Goal: Transaction & Acquisition: Purchase product/service

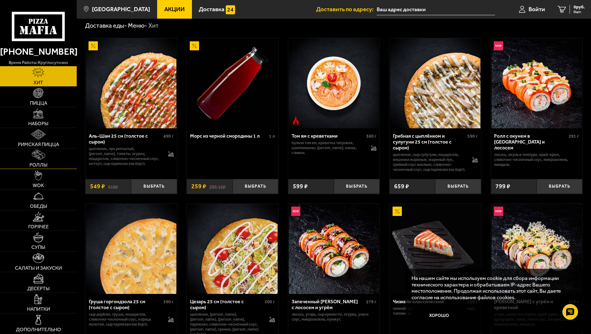
scroll to position [32, 0]
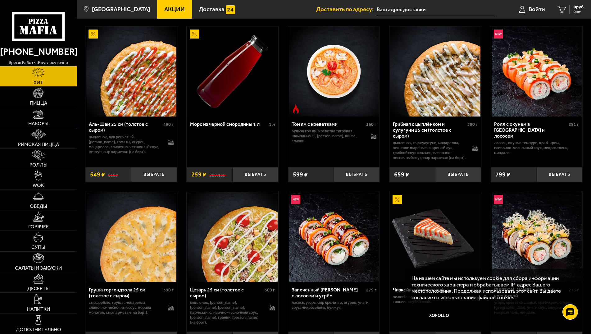
click at [39, 111] on img at bounding box center [38, 114] width 10 height 10
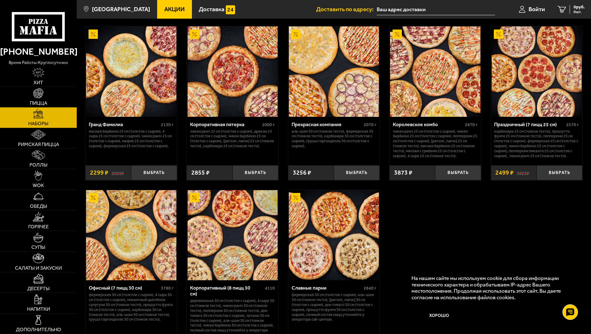
scroll to position [888, 0]
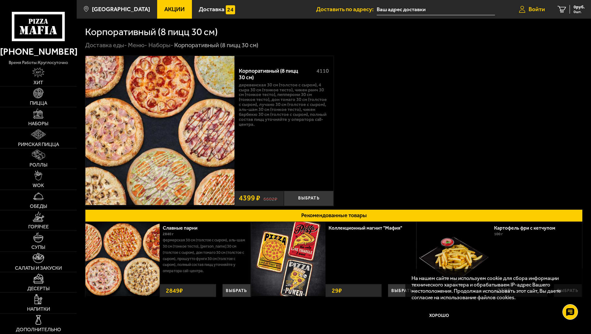
click at [532, 7] on span "Войти" at bounding box center [537, 9] width 16 height 6
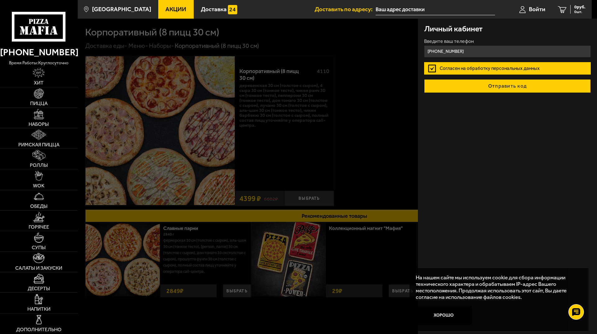
type input "+7 (921) 325-65-39"
click at [490, 88] on button "Отправить код" at bounding box center [507, 86] width 167 height 14
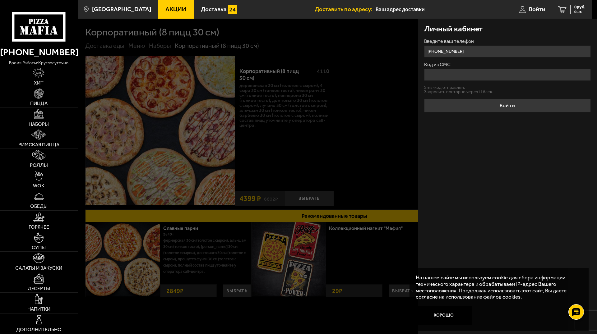
click at [433, 76] on input "Код из СМС" at bounding box center [507, 75] width 167 height 12
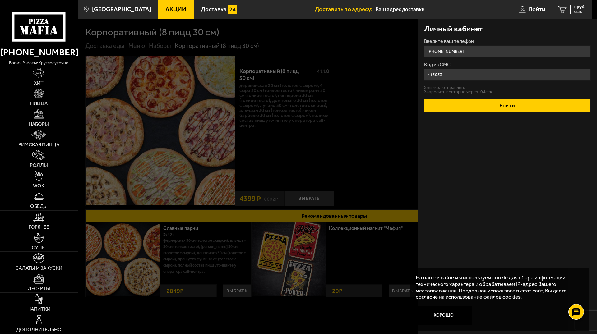
type input "413053"
click at [522, 104] on button "Войти" at bounding box center [507, 106] width 167 height 14
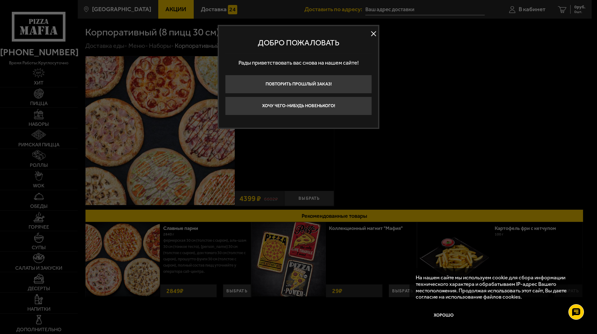
click at [376, 34] on button at bounding box center [373, 33] width 9 height 9
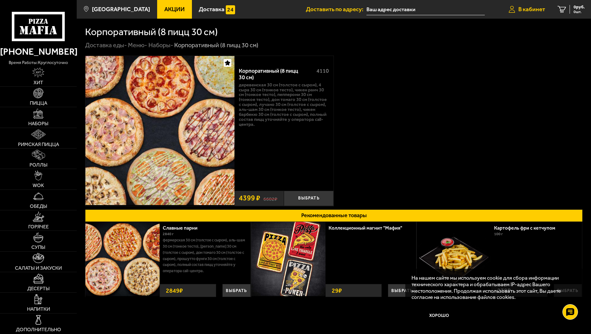
click at [530, 11] on span "В кабинет" at bounding box center [532, 9] width 27 height 6
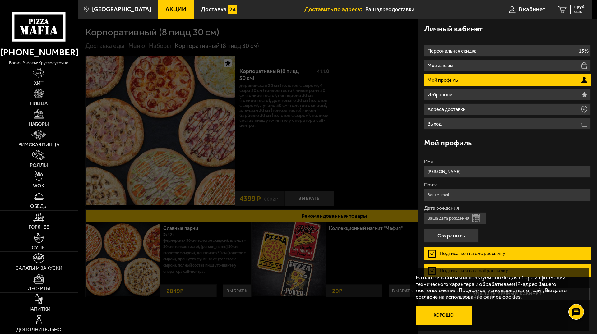
click at [449, 312] on button "Хорошо" at bounding box center [444, 315] width 56 height 19
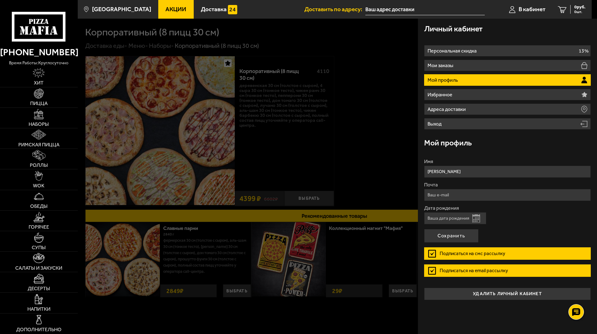
click at [454, 30] on h3 "Личный кабинет" at bounding box center [453, 29] width 58 height 8
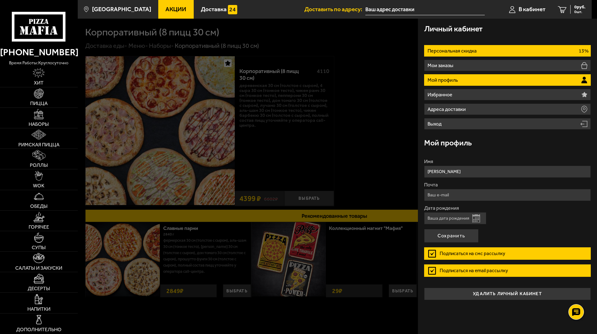
click at [463, 50] on p "Персональная скидка" at bounding box center [452, 50] width 51 height 5
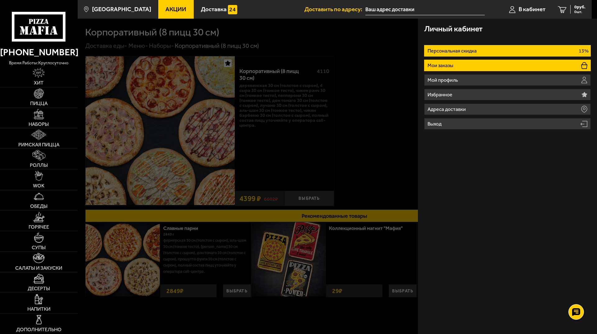
click at [462, 62] on li "Мои заказы" at bounding box center [507, 65] width 167 height 11
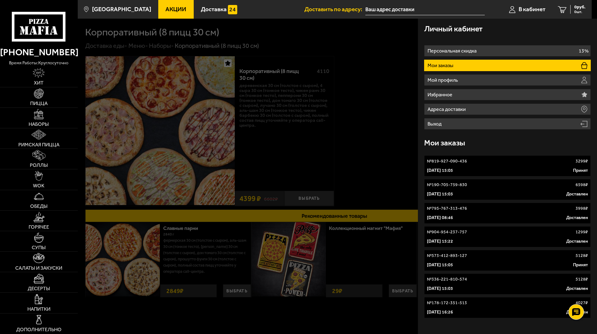
click at [443, 167] on link "№ 819-927-090-436 3299 ₽ 4 октября 2024 г. 15:05 Принят" at bounding box center [507, 165] width 167 height 21
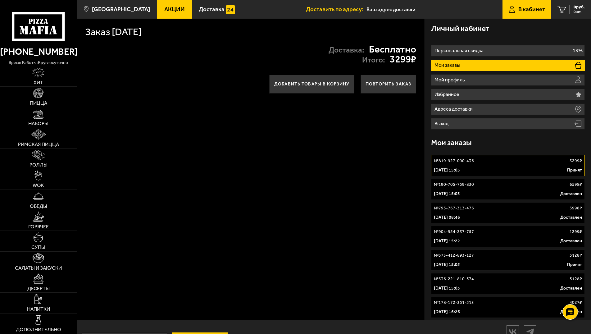
click at [525, 159] on div "№ 819-927-090-436 3299 ₽" at bounding box center [508, 161] width 149 height 6
click at [442, 184] on p "№ 190-705-759-830" at bounding box center [454, 185] width 40 height 6
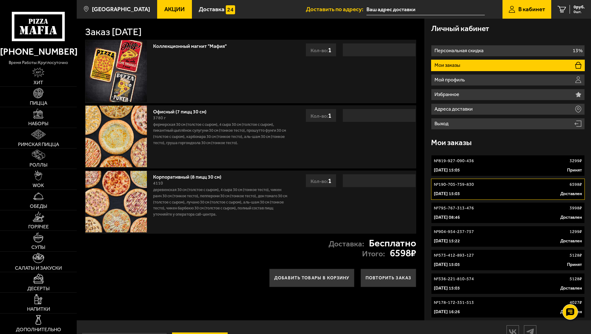
click at [444, 208] on p "№ 795-767-313-476" at bounding box center [454, 208] width 40 height 6
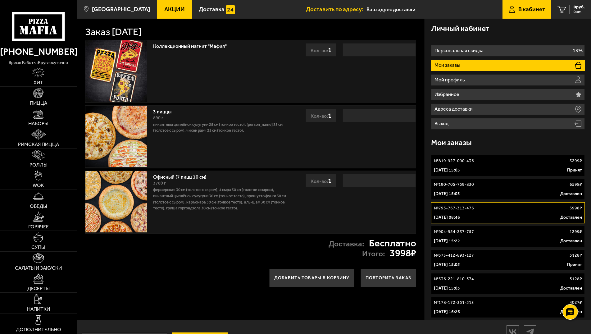
click at [449, 238] on link "№ 904-954-237-757 1299 ₽ 21 декабря 2023 г. 15:22 Доставлен" at bounding box center [508, 236] width 154 height 21
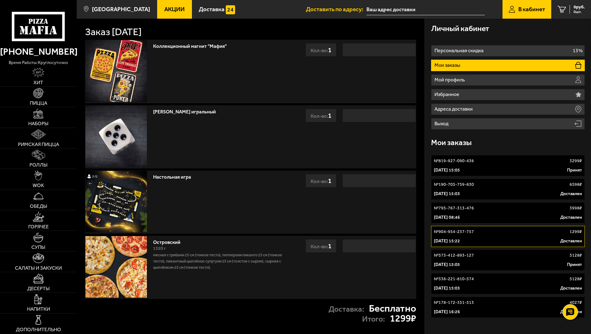
click at [450, 258] on p "№ 573-412-893-127" at bounding box center [454, 255] width 40 height 6
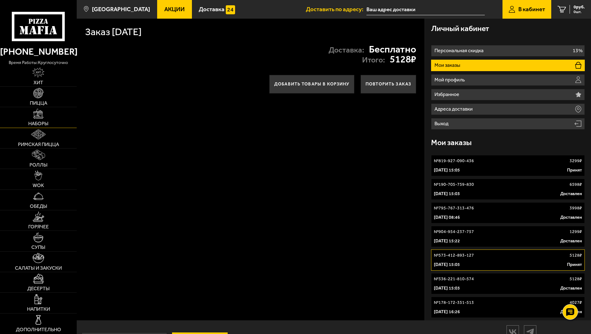
click at [38, 117] on img at bounding box center [38, 114] width 10 height 10
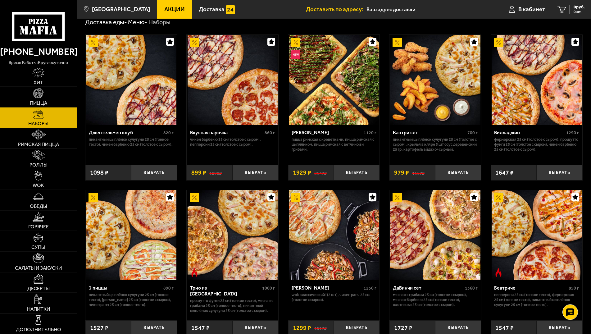
scroll to position [32, 0]
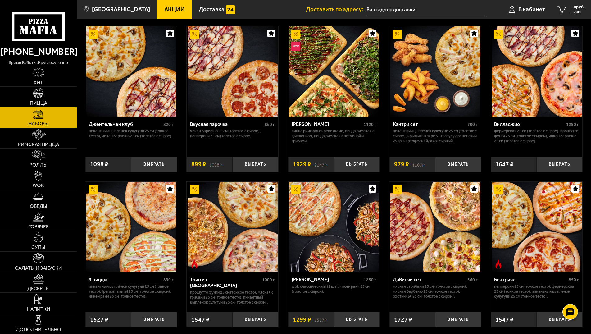
click at [139, 89] on img at bounding box center [131, 71] width 90 height 90
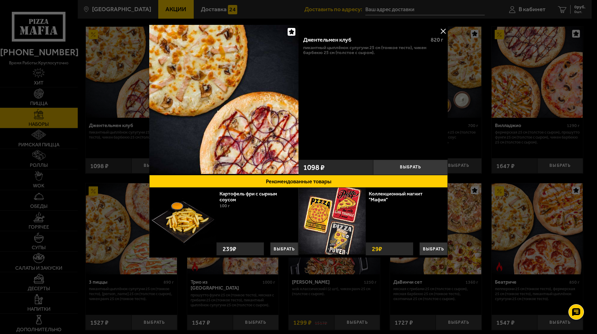
click at [442, 30] on button at bounding box center [442, 30] width 9 height 9
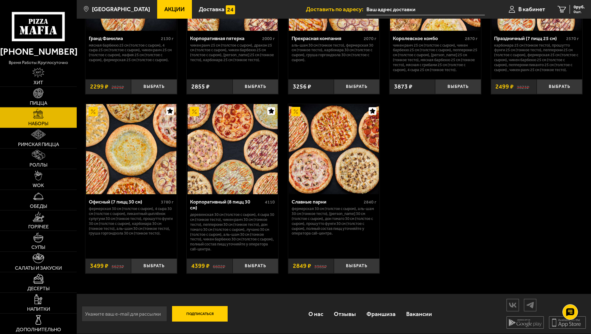
scroll to position [916, 0]
click at [254, 266] on button "Выбрать" at bounding box center [256, 266] width 46 height 15
click at [573, 9] on span "4399 руб." at bounding box center [576, 7] width 19 height 4
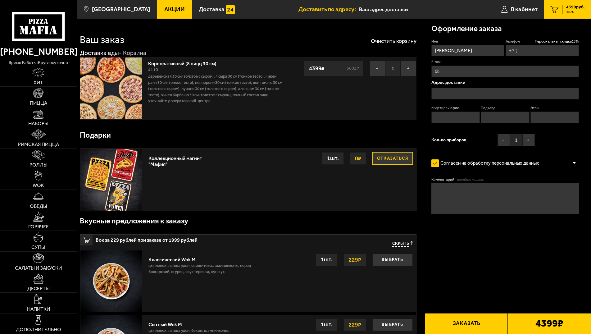
type input "+7 (921) 325-65-39"
type input "переулок Пирогова, 5"
type input "4"
type input "1"
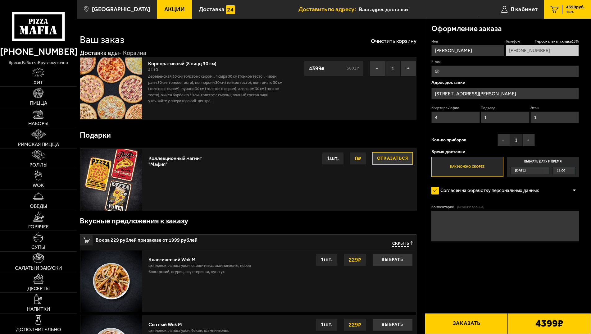
click at [526, 172] on span "Сегодня" at bounding box center [520, 170] width 11 height 7
click at [0, 0] on input "Выбрать дату и время Сегодня 11:00" at bounding box center [0, 0] width 0 height 0
click at [526, 171] on span "Сегодня" at bounding box center [520, 170] width 11 height 7
click at [0, 0] on input "Выбрать дату и время Сегодня 11:00" at bounding box center [0, 0] width 0 height 0
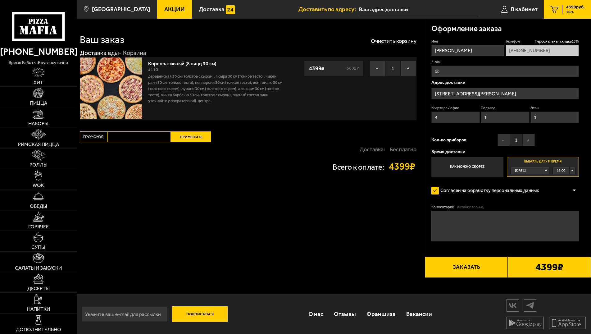
click at [526, 170] on span "Сегодня" at bounding box center [520, 170] width 11 height 7
click at [527, 185] on span "Завтра" at bounding box center [521, 185] width 11 height 7
click at [560, 170] on span "00:00" at bounding box center [561, 170] width 8 height 7
click at [563, 216] on span "09:00" at bounding box center [562, 212] width 8 height 7
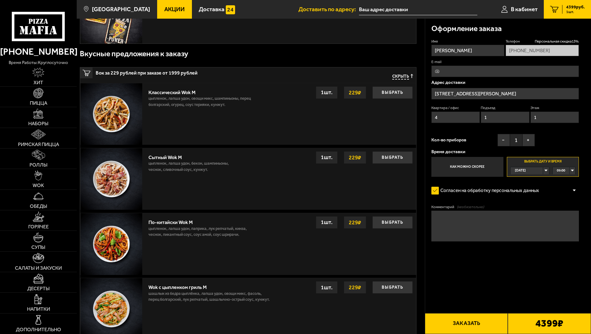
scroll to position [0, 0]
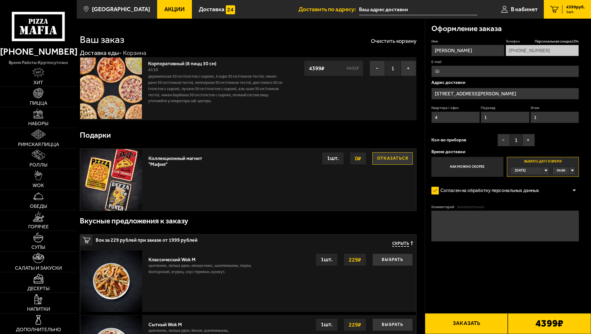
click at [175, 7] on span "Акции" at bounding box center [174, 9] width 21 height 6
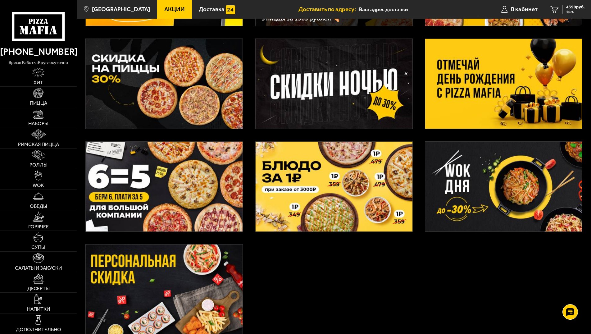
scroll to position [59, 0]
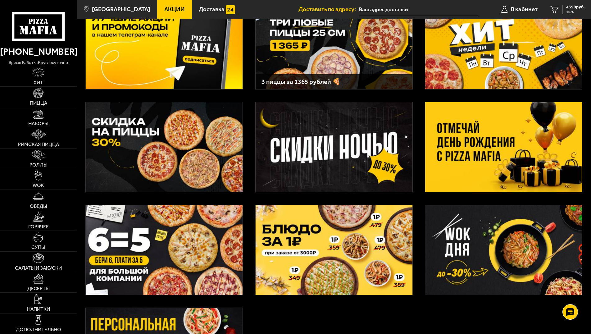
click at [154, 139] on img at bounding box center [164, 147] width 157 height 90
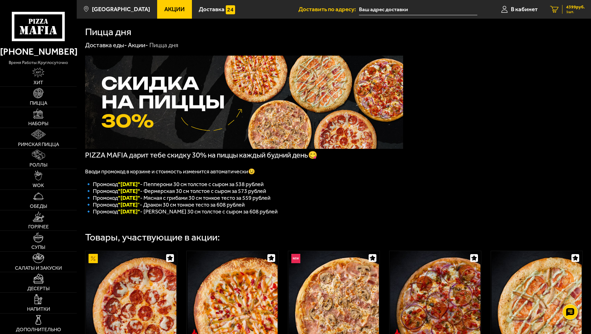
click at [572, 9] on span "4399 руб." at bounding box center [576, 7] width 19 height 4
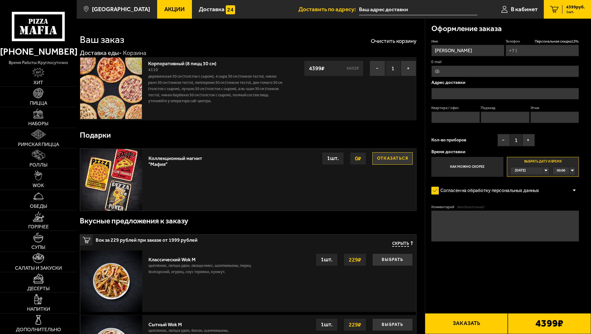
type input "+7 (921) 325-65-39"
type input "переулок Пирогова, 5"
type input "4"
type input "1"
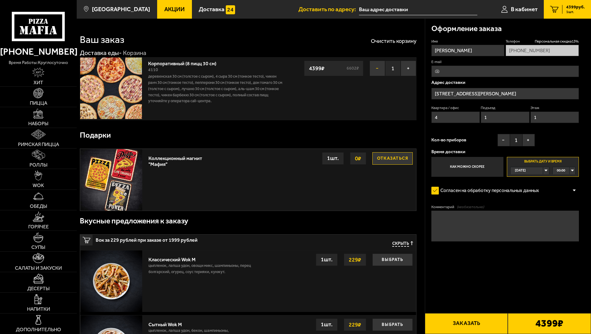
click at [372, 69] on button "−" at bounding box center [378, 69] width 16 height 16
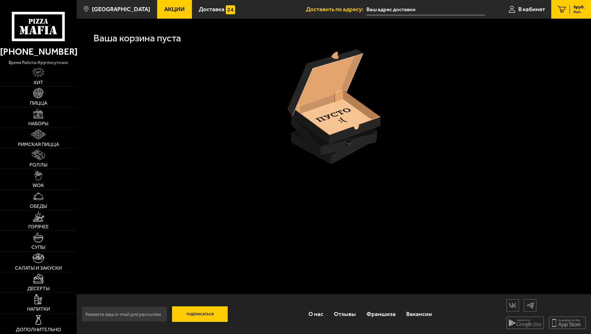
click at [164, 11] on span "Акции" at bounding box center [174, 9] width 21 height 6
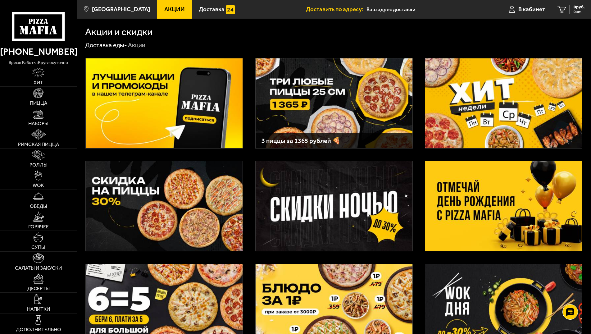
click at [39, 93] on img at bounding box center [38, 93] width 10 height 10
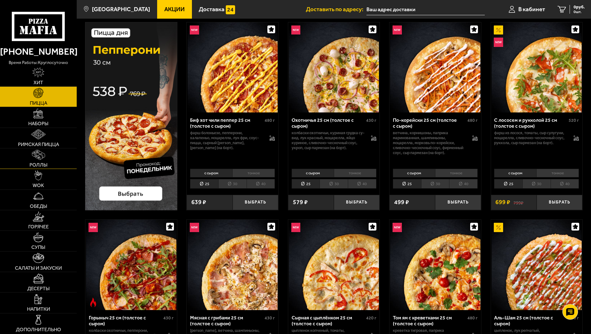
scroll to position [63, 0]
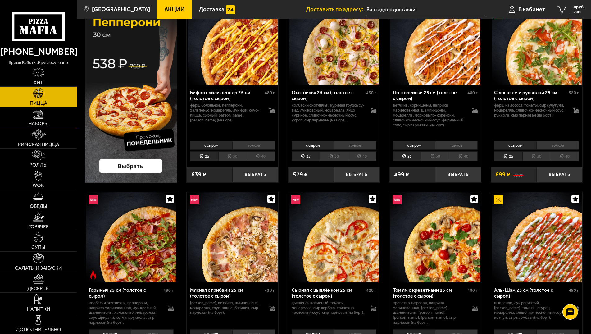
click at [39, 125] on span "Наборы" at bounding box center [38, 123] width 20 height 5
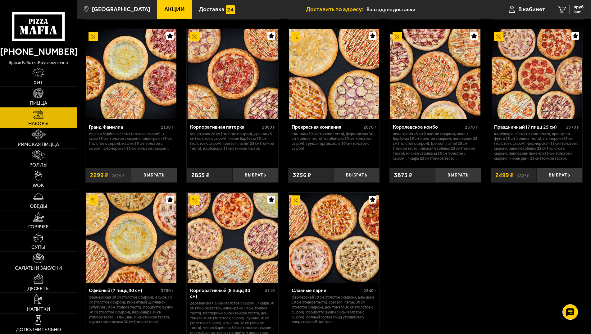
scroll to position [888, 0]
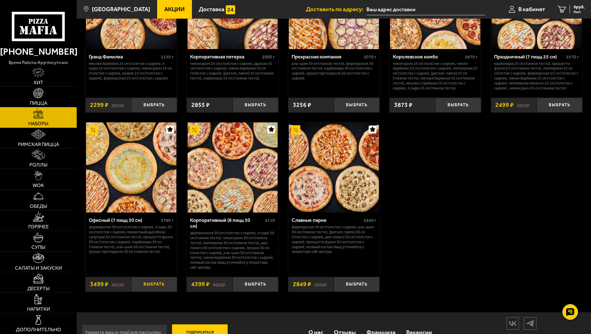
click at [148, 292] on button "Выбрать" at bounding box center [154, 284] width 46 height 15
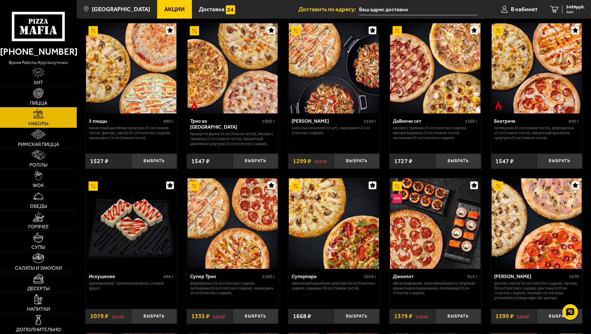
scroll to position [0, 0]
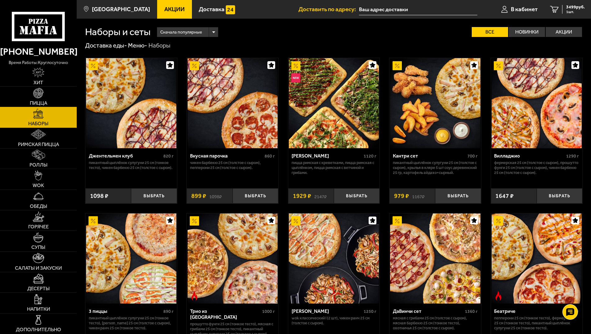
click at [29, 94] on link "Пицца" at bounding box center [38, 97] width 77 height 20
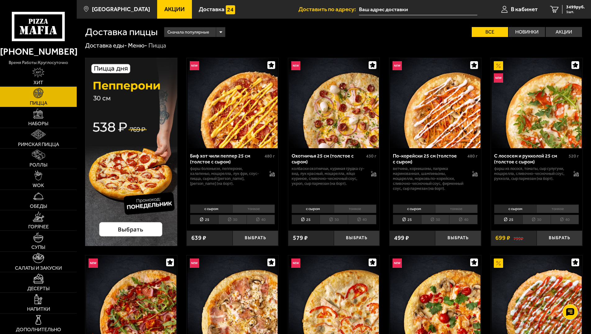
click at [239, 219] on li "30" at bounding box center [232, 220] width 28 height 10
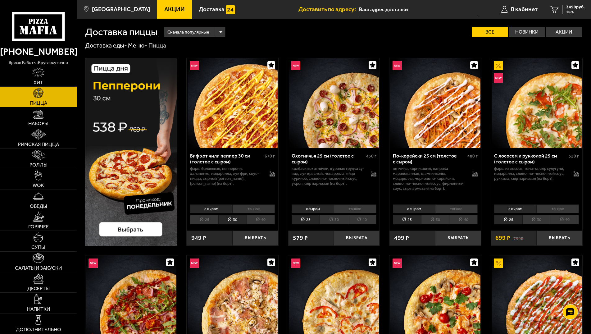
click at [341, 220] on li "30" at bounding box center [334, 220] width 28 height 10
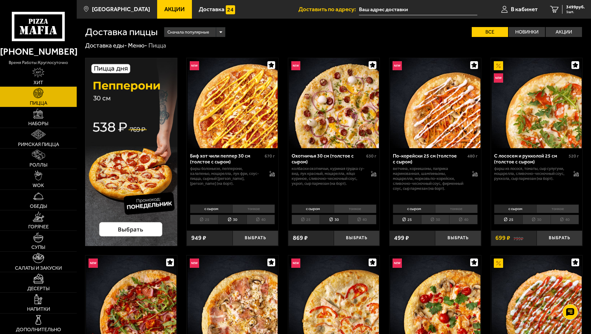
click at [431, 220] on li "30" at bounding box center [435, 220] width 28 height 10
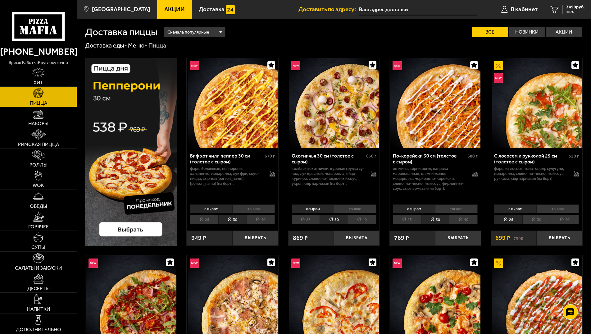
click at [544, 219] on li "30" at bounding box center [537, 220] width 28 height 10
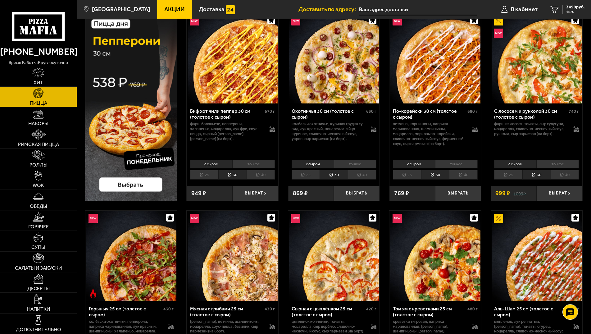
scroll to position [95, 0]
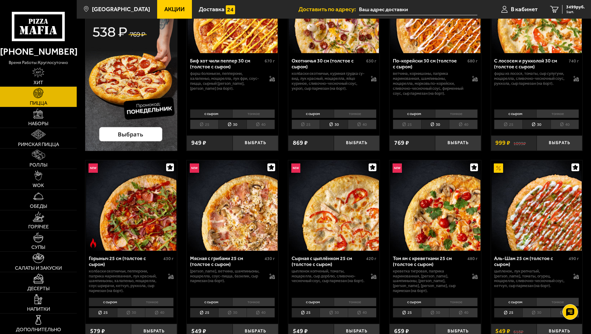
click at [247, 111] on li "тонкое" at bounding box center [253, 113] width 43 height 9
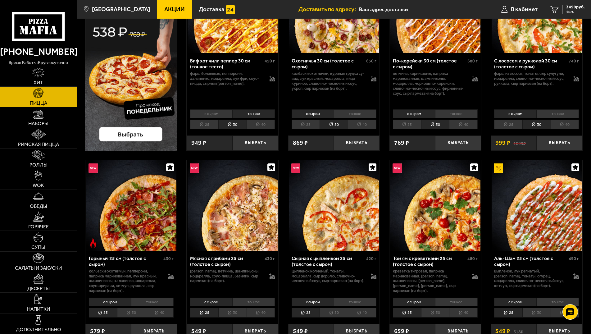
click at [219, 113] on li "с сыром" at bounding box center [211, 113] width 42 height 9
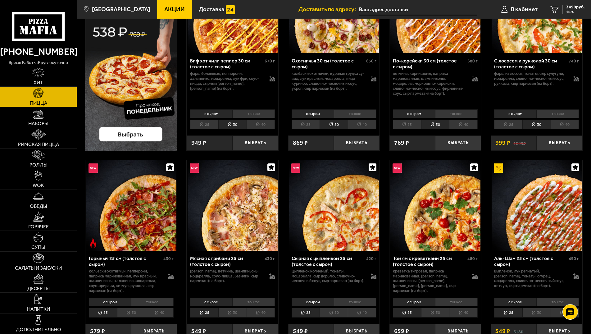
click at [336, 113] on li "тонкое" at bounding box center [355, 113] width 43 height 9
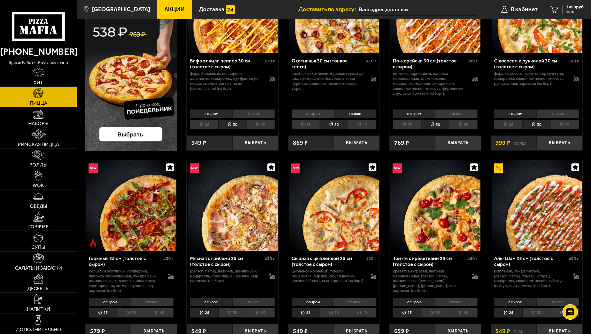
scroll to position [0, 0]
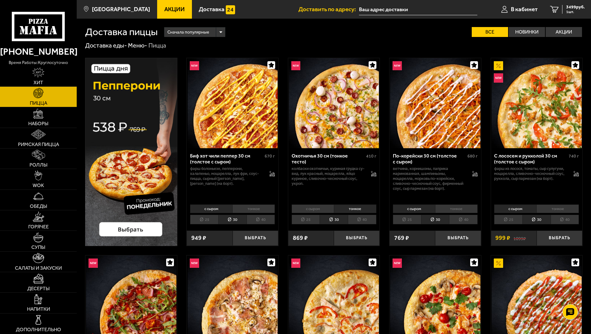
click at [220, 30] on div "Сначала популярные" at bounding box center [194, 32] width 61 height 10
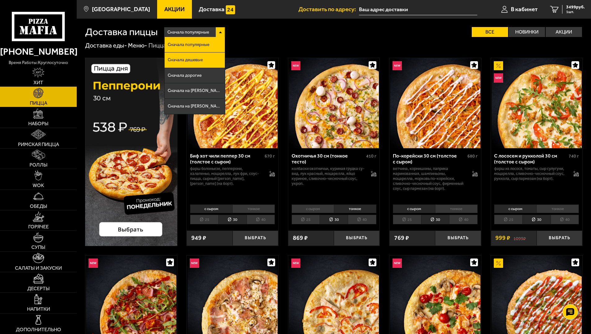
click at [205, 62] on li "Сначала дешевые" at bounding box center [195, 61] width 60 height 16
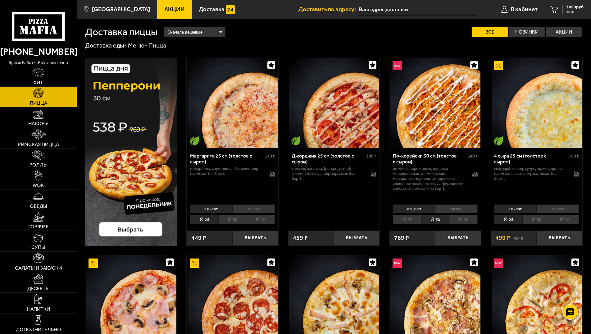
click at [232, 219] on li "30" at bounding box center [232, 220] width 28 height 10
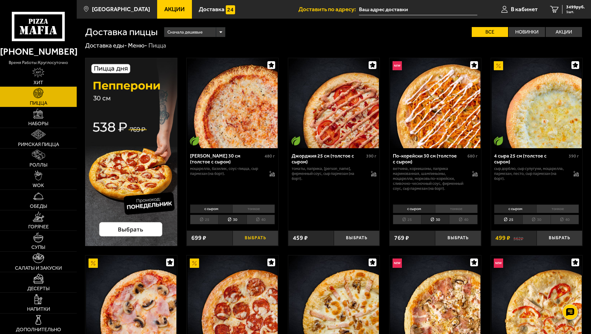
click at [258, 238] on button "Выбрать" at bounding box center [256, 238] width 46 height 15
click at [40, 117] on img at bounding box center [38, 114] width 10 height 10
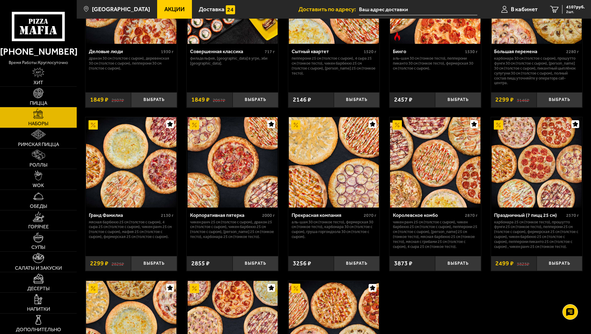
scroll to position [916, 0]
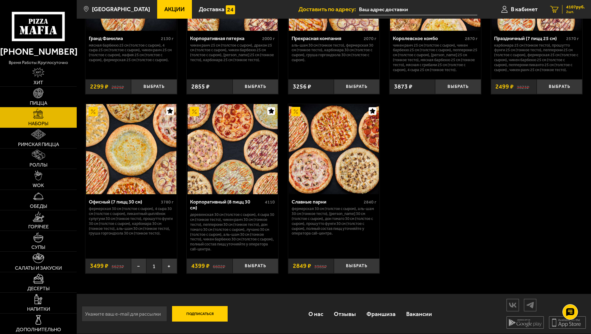
click at [577, 10] on span "2 шт." at bounding box center [576, 12] width 19 height 4
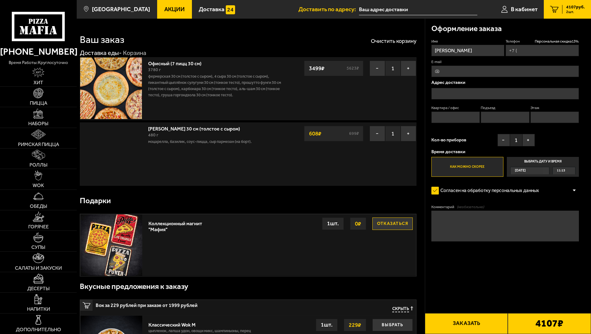
type input "+7 (921) 325-65-39"
type input "переулок Пирогова, 5"
type input "4"
type input "1"
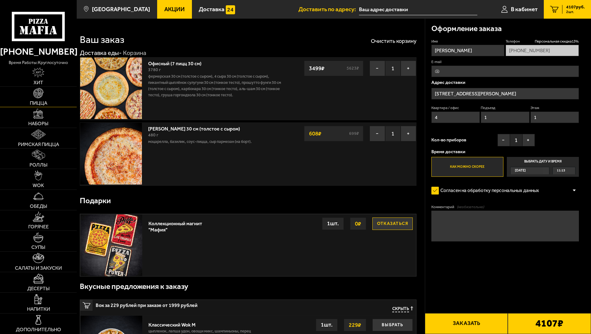
click at [40, 98] on img at bounding box center [38, 93] width 10 height 10
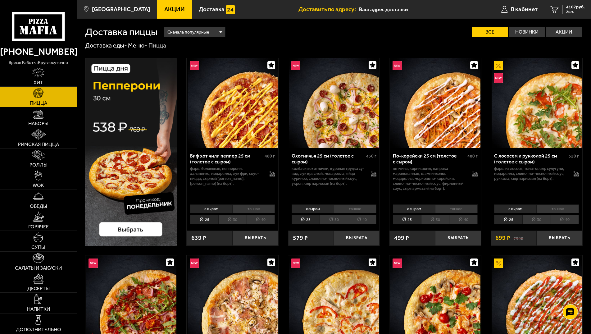
click at [196, 32] on span "Сначала популярные" at bounding box center [189, 32] width 42 height 12
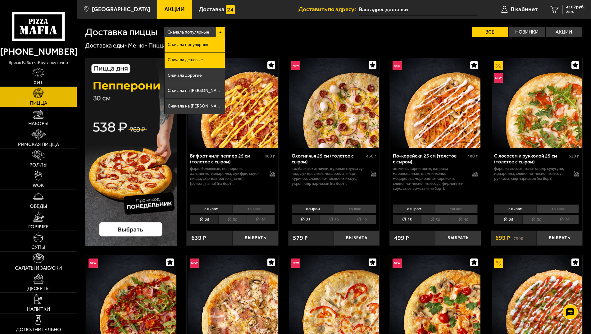
click at [197, 61] on span "Сначала дешевые" at bounding box center [185, 60] width 35 height 4
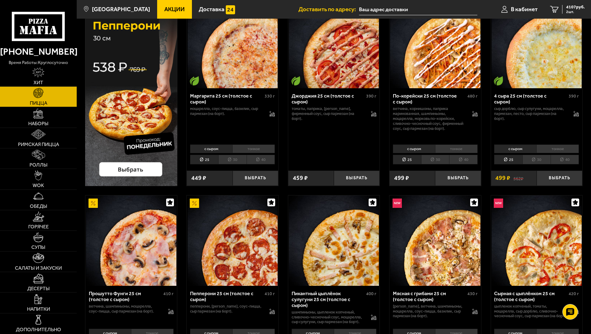
scroll to position [95, 0]
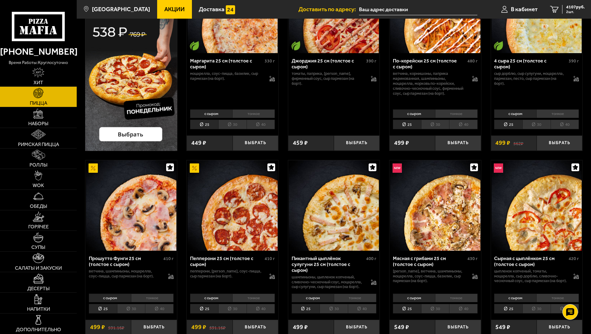
click at [533, 126] on li "30" at bounding box center [537, 125] width 28 height 10
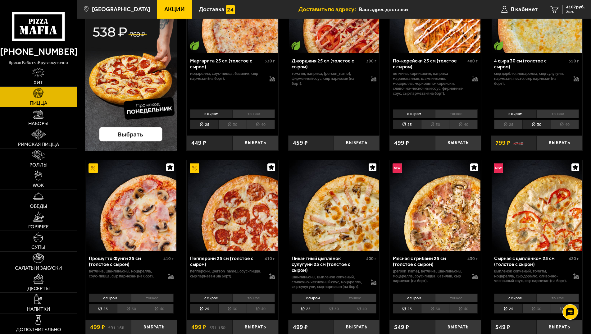
click at [437, 126] on li "30" at bounding box center [435, 125] width 28 height 10
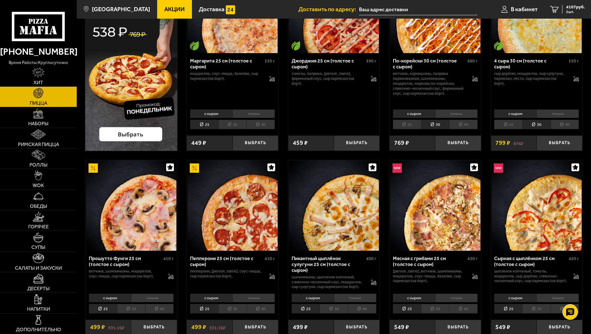
click at [229, 124] on li "30" at bounding box center [232, 125] width 28 height 10
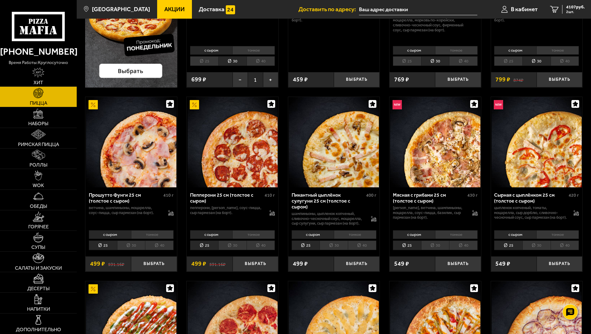
scroll to position [222, 0]
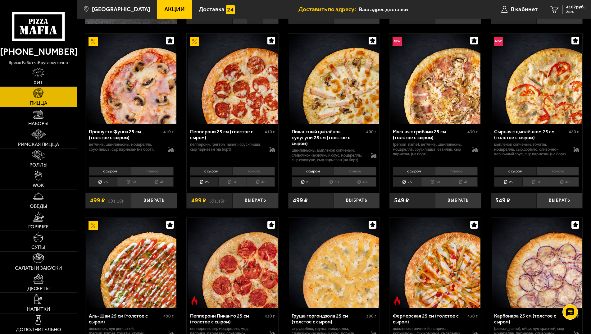
click at [130, 182] on li "30" at bounding box center [131, 182] width 28 height 10
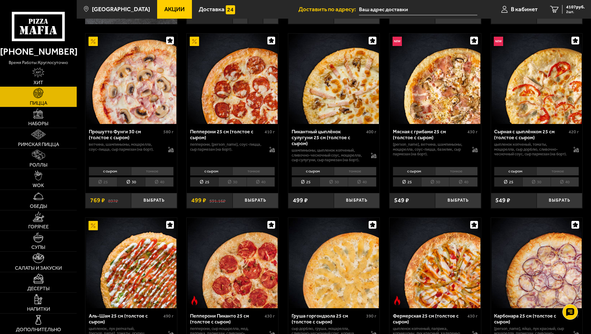
click at [232, 184] on li "30" at bounding box center [232, 182] width 28 height 10
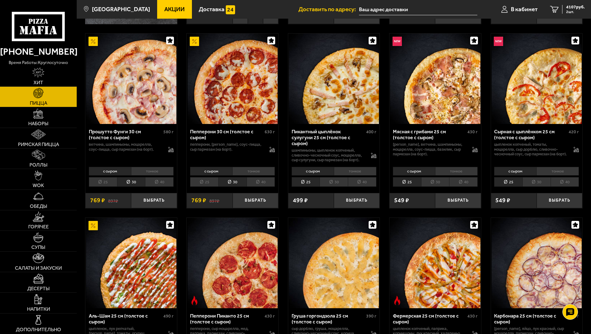
click at [341, 183] on li "30" at bounding box center [334, 182] width 28 height 10
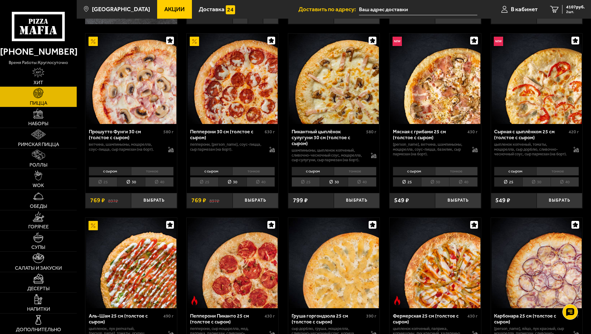
click at [437, 181] on li "30" at bounding box center [435, 182] width 28 height 10
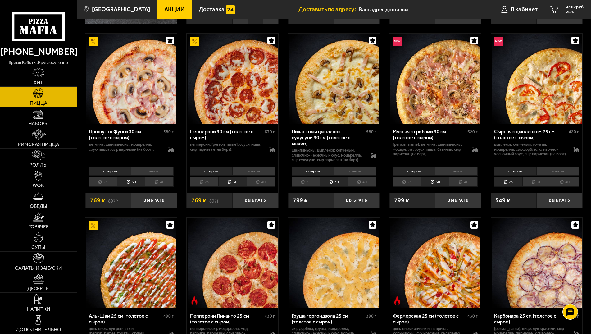
click at [453, 181] on li "40" at bounding box center [463, 182] width 29 height 10
click at [430, 182] on li "30" at bounding box center [435, 182] width 28 height 10
click at [536, 182] on li "30" at bounding box center [537, 182] width 28 height 10
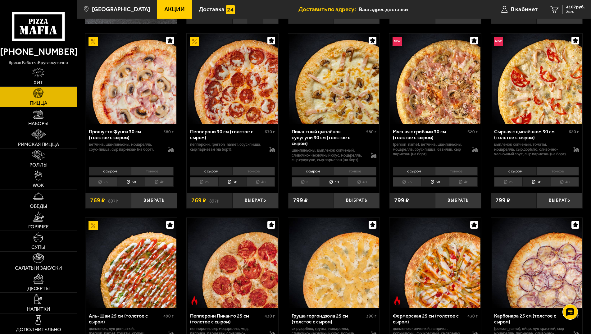
click at [504, 186] on li "25" at bounding box center [508, 182] width 28 height 10
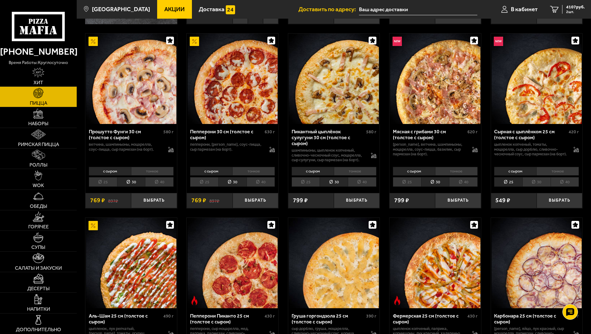
click at [530, 184] on li "30" at bounding box center [537, 182] width 28 height 10
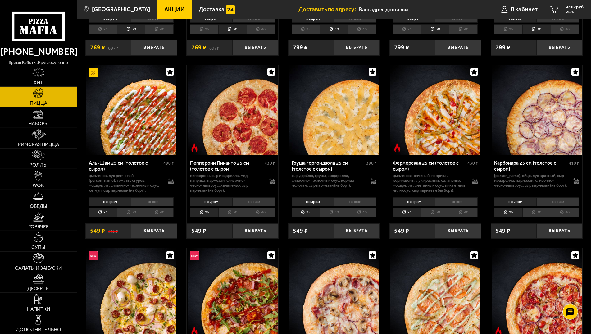
scroll to position [412, 0]
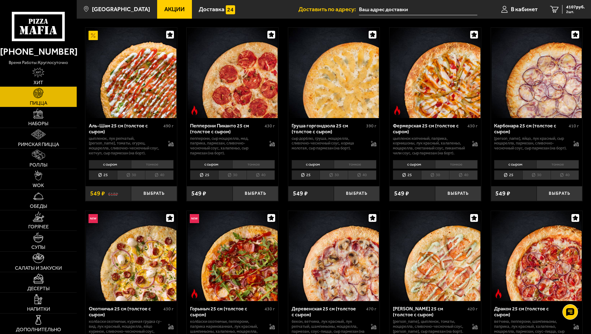
click at [127, 180] on li "30" at bounding box center [131, 175] width 28 height 10
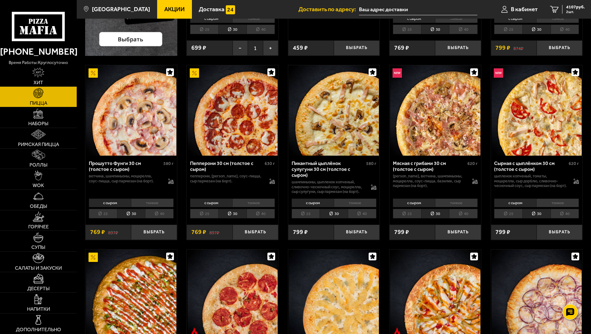
scroll to position [0, 0]
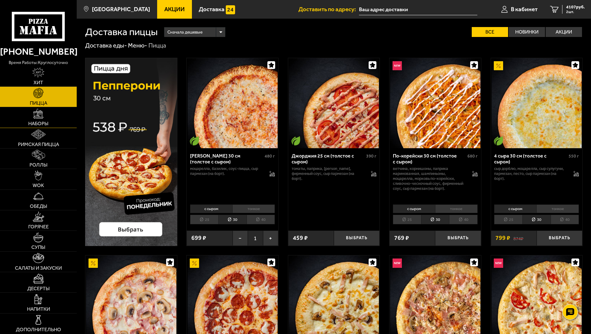
click at [44, 121] on link "Наборы" at bounding box center [38, 117] width 77 height 20
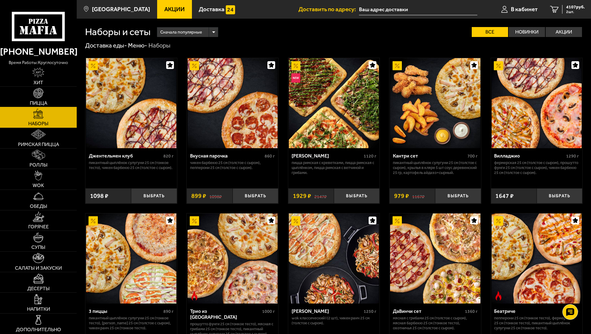
click at [33, 97] on link "Пицца" at bounding box center [38, 97] width 77 height 20
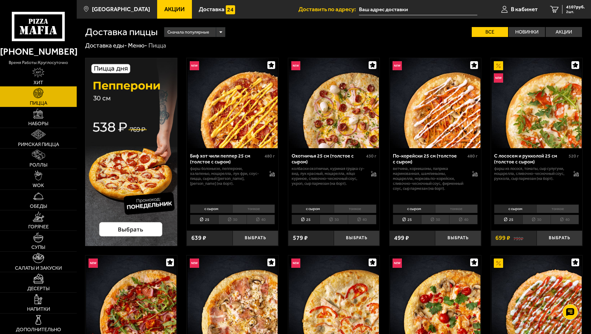
click at [43, 74] on img at bounding box center [38, 72] width 12 height 10
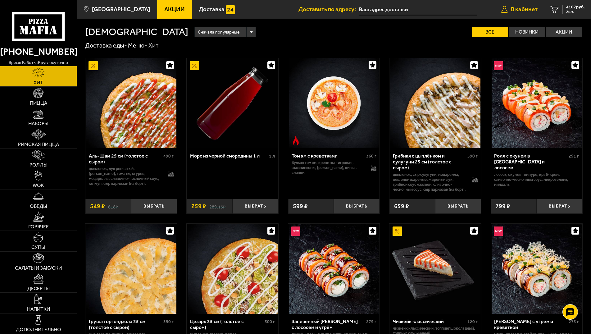
click at [522, 8] on span "В кабинет" at bounding box center [524, 9] width 27 height 6
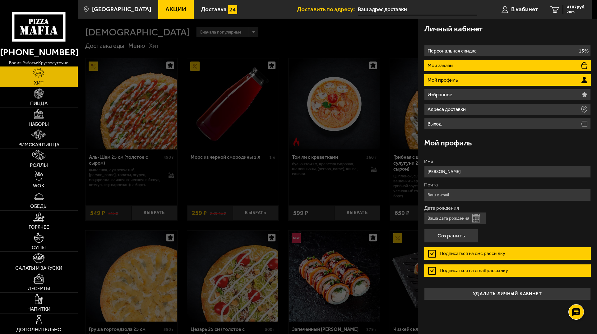
click at [435, 64] on p "Мои заказы" at bounding box center [440, 65] width 27 height 5
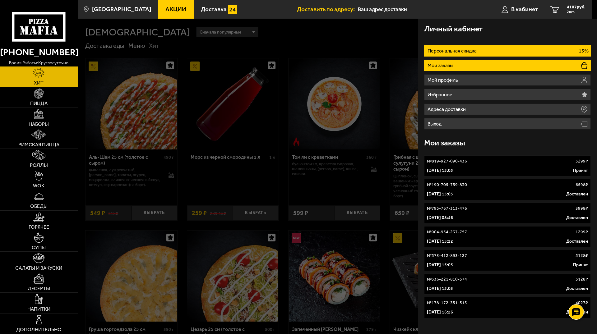
click at [440, 50] on p "Персональная скидка" at bounding box center [452, 50] width 51 height 5
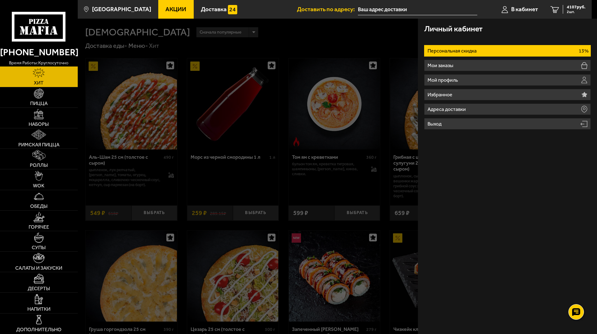
click at [489, 49] on li "Персональная скидка 13%" at bounding box center [507, 50] width 167 height 11
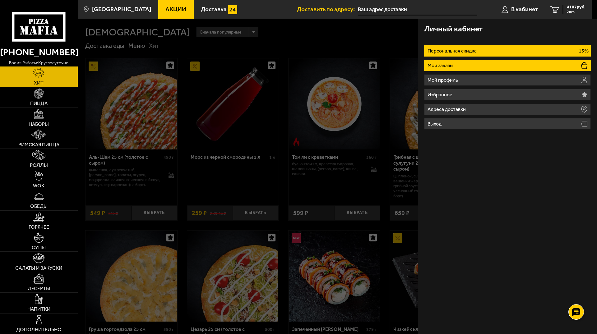
click at [456, 63] on li "Мои заказы" at bounding box center [507, 65] width 167 height 11
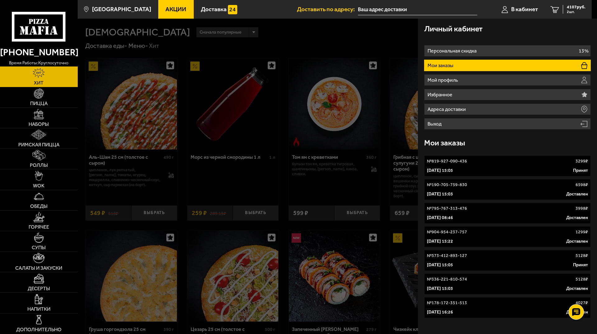
click at [451, 164] on p "№ 819-927-090-436" at bounding box center [447, 161] width 40 height 6
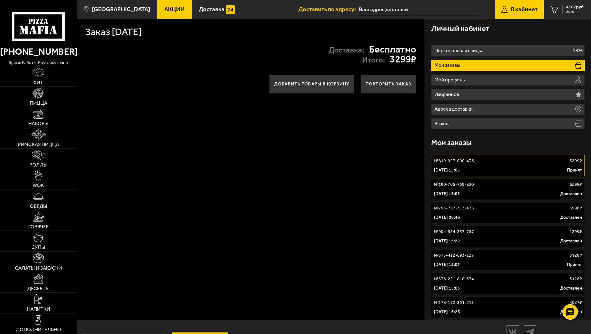
click at [437, 185] on p "№ 190-705-759-830" at bounding box center [454, 185] width 40 height 6
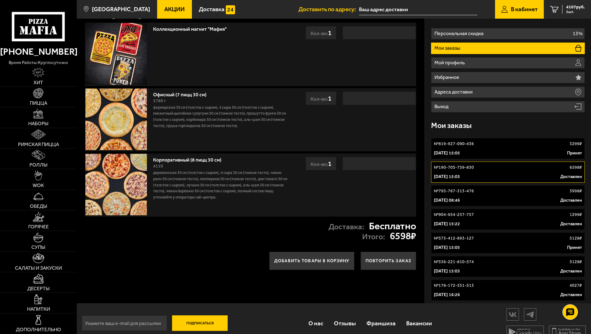
scroll to position [27, 0]
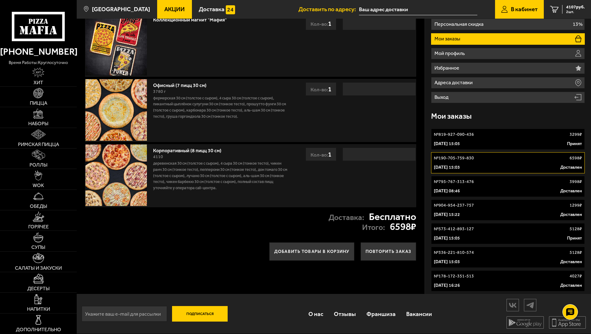
click at [444, 186] on link "№ 795-767-313-476 3998 ₽ 7 марта 2024 г. 08:46 Доставлен" at bounding box center [508, 186] width 154 height 21
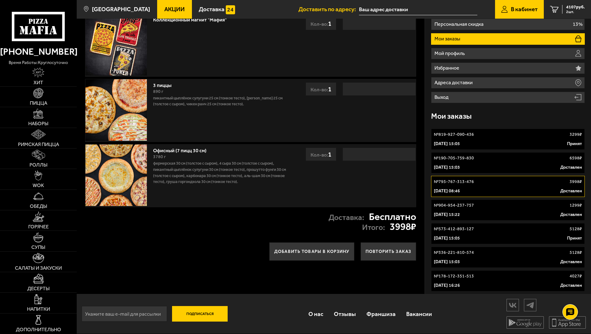
click at [444, 207] on p "№ 904-954-237-757" at bounding box center [454, 205] width 40 height 6
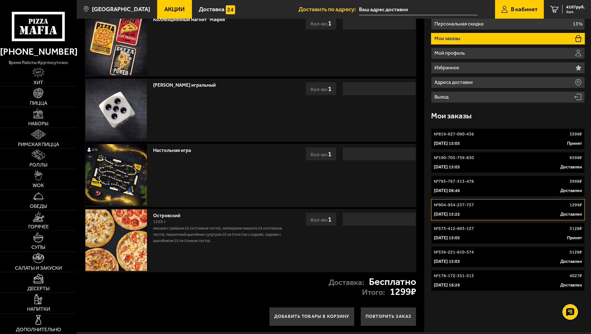
click at [448, 229] on p "№ 573-412-893-127" at bounding box center [454, 229] width 40 height 6
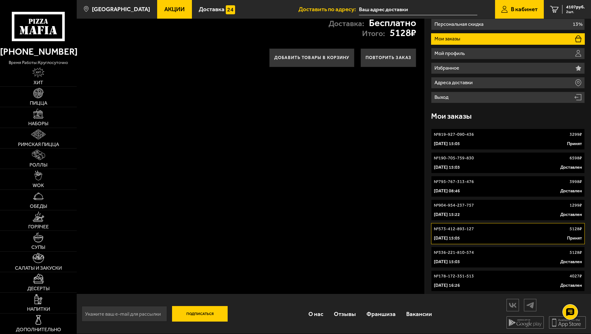
click at [458, 261] on p "8 октября 2023 г. 15:03" at bounding box center [447, 262] width 26 height 6
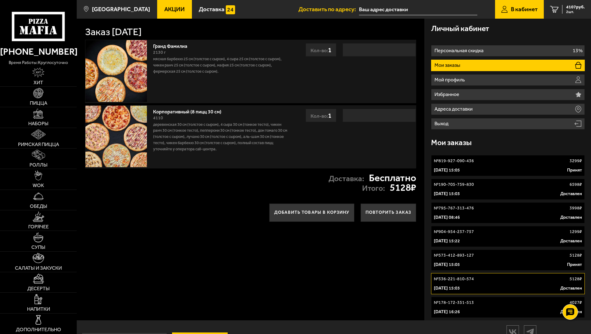
click at [37, 21] on icon at bounding box center [38, 27] width 53 height 30
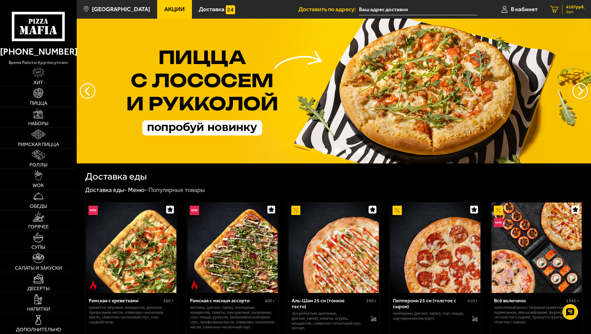
click at [575, 7] on span "4107 руб." at bounding box center [576, 7] width 19 height 4
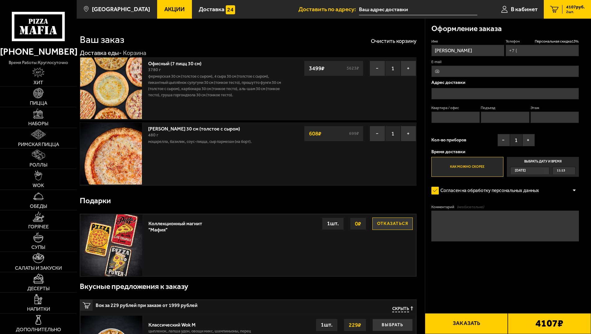
type input "+7 (921) 325-65-39"
type input "переулок Пирогова, 5"
type input "4"
type input "1"
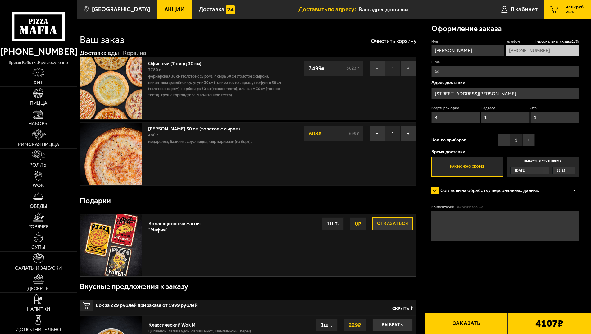
click at [538, 162] on label "Выбрать дату и время Сегодня 11:15" at bounding box center [543, 167] width 72 height 20
click at [0, 0] on input "Выбрать дату и время Сегодня 11:15" at bounding box center [0, 0] width 0 height 0
click at [531, 171] on div "Сегодня" at bounding box center [527, 170] width 32 height 7
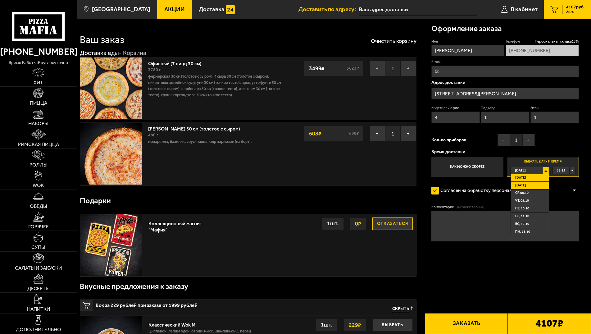
click at [528, 186] on li "Завтра" at bounding box center [530, 186] width 38 height 8
click at [571, 170] on div "00:00" at bounding box center [564, 170] width 23 height 7
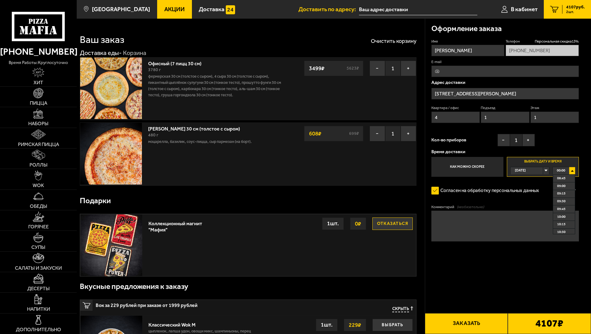
scroll to position [242, 0]
click at [565, 215] on span "09:00" at bounding box center [562, 212] width 8 height 7
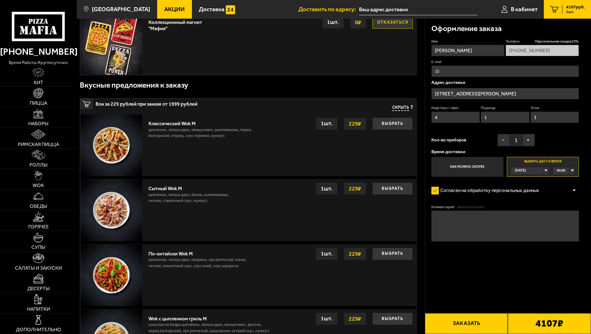
scroll to position [0, 0]
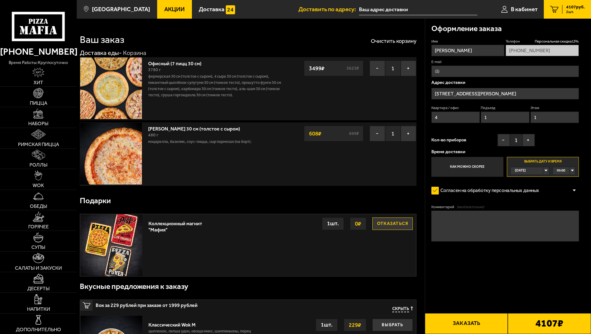
click at [400, 311] on span "Скрыть" at bounding box center [401, 309] width 17 height 6
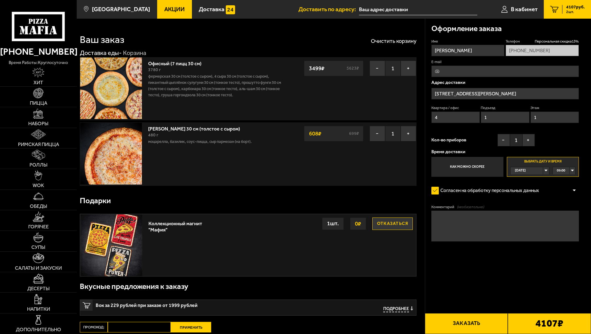
click at [475, 322] on button "Заказать" at bounding box center [466, 323] width 83 height 21
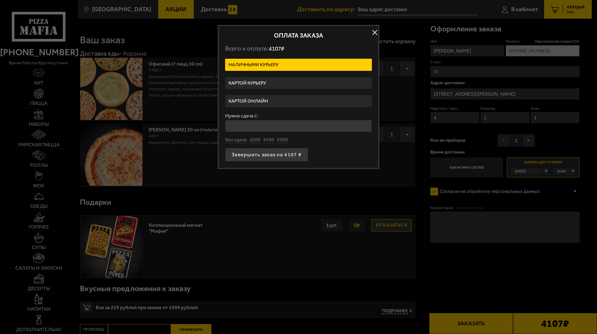
click at [253, 82] on label "Картой курьеру" at bounding box center [298, 83] width 147 height 12
click at [0, 0] on input "Картой курьеру" at bounding box center [0, 0] width 0 height 0
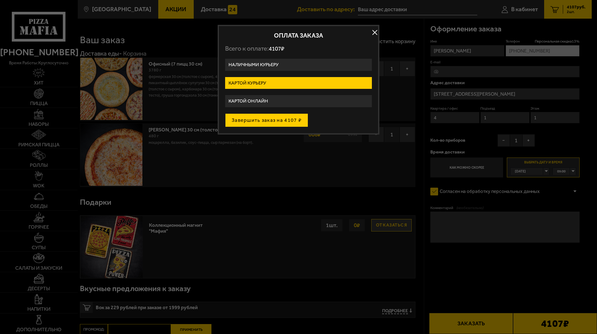
click at [267, 119] on button "Завершить заказ на 4107 ₽" at bounding box center [266, 120] width 83 height 14
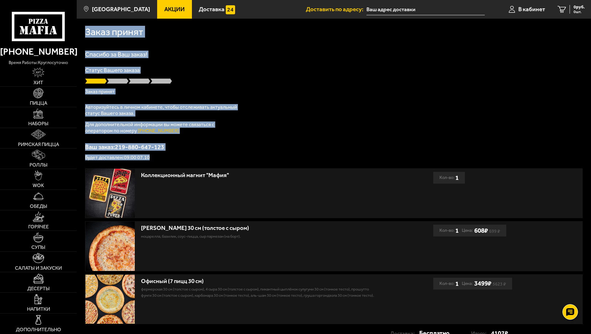
drag, startPoint x: 86, startPoint y: 31, endPoint x: 163, endPoint y: 160, distance: 150.4
click at [163, 160] on div "Заказ принят Спасибо за Ваш заказ! Статус Вашего заказа Заказ принят Авторизуйт…" at bounding box center [334, 184] width 515 height 330
click at [155, 104] on p "Авторизуйтесь в личном кабинете, чтобы отслеживать актуальный статус Вашего зак…" at bounding box center [162, 110] width 155 height 12
drag, startPoint x: 155, startPoint y: 100, endPoint x: 86, endPoint y: 32, distance: 96.9
click at [86, 32] on div "Заказ принят Спасибо за Ваш заказ! Статус Вашего заказа Заказ принят Авторизуйт…" at bounding box center [334, 184] width 515 height 330
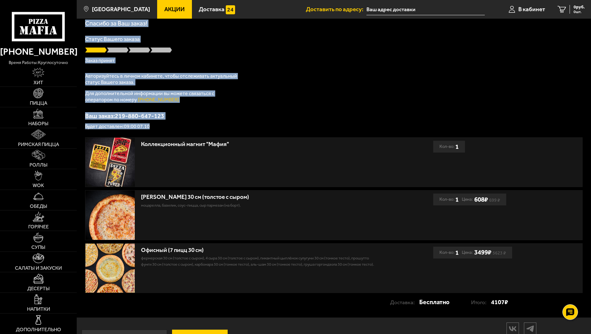
scroll to position [57, 0]
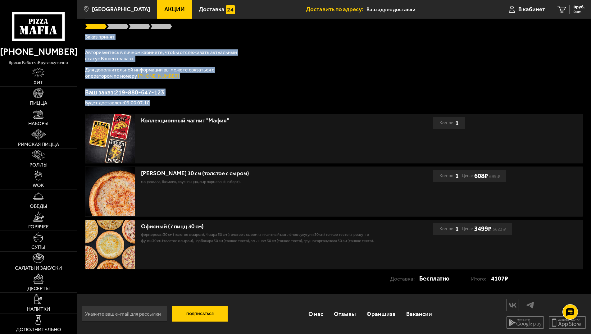
click at [171, 98] on div "Ваш заказ: 219-880-647-123 Будет доставлен: 09:00 07.10" at bounding box center [334, 97] width 498 height 16
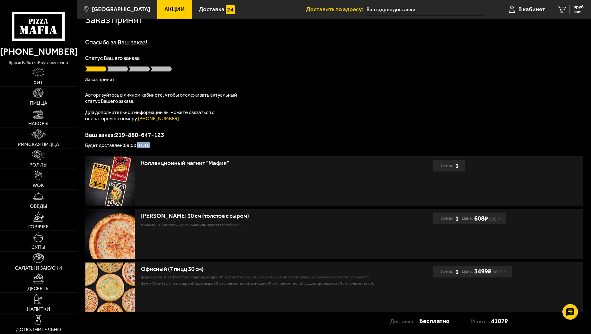
scroll to position [0, 0]
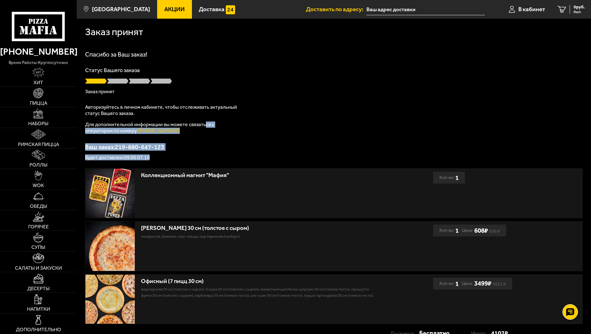
drag, startPoint x: 153, startPoint y: 126, endPoint x: 286, endPoint y: 119, distance: 133.2
click at [204, 121] on div "Спасибо за Ваш заказ! Статус Вашего заказа Заказ принят Авторизуйтесь в личном …" at bounding box center [334, 105] width 498 height 109
click at [370, 119] on div "Спасибо за Ваш заказ! Статус Вашего заказа Заказ принят Авторизуйтесь в личном …" at bounding box center [334, 105] width 498 height 109
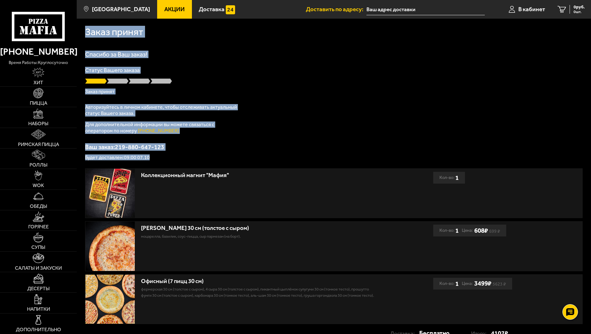
drag, startPoint x: 153, startPoint y: 157, endPoint x: 87, endPoint y: 34, distance: 139.8
click at [87, 34] on div "Заказ принят Спасибо за Ваш заказ! Статус Вашего заказа Заказ принят Авторизуйт…" at bounding box center [334, 184] width 515 height 330
click at [202, 44] on div "Заказ принят Спасибо за Ваш заказ! Статус Вашего заказа Заказ принят Авторизуйт…" at bounding box center [334, 184] width 515 height 330
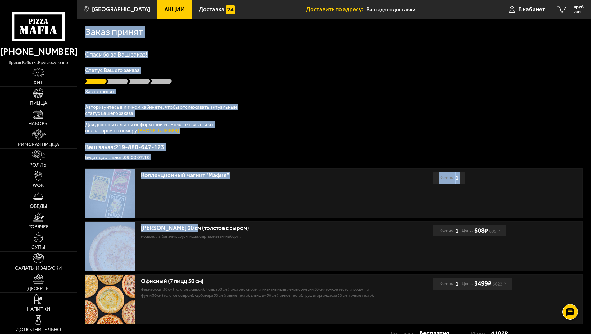
scroll to position [57, 0]
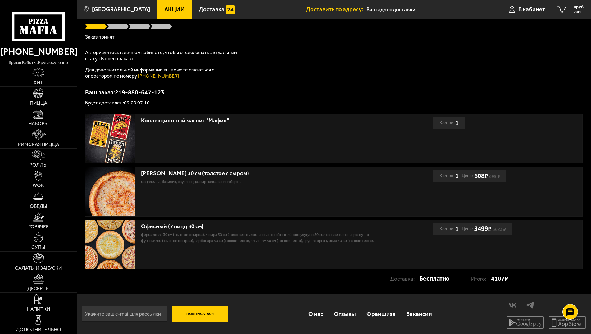
drag, startPoint x: 86, startPoint y: 31, endPoint x: 513, endPoint y: 341, distance: 527.0
click at [513, 334] on html "(812) 333 22 22 время работы: круглосуточно Хит Пицца Наборы Римская пицца Ролл…" at bounding box center [295, 139] width 591 height 389
click at [254, 84] on div "Спасибо за Ваш заказ! Статус Вашего заказа Заказ принят Авторизуйтесь в личном …" at bounding box center [334, 51] width 498 height 109
drag, startPoint x: 86, startPoint y: 31, endPoint x: 494, endPoint y: 343, distance: 513.8
click at [494, 334] on html "(812) 333 22 22 время работы: круглосуточно Хит Пицца Наборы Римская пицца Ролл…" at bounding box center [295, 139] width 591 height 389
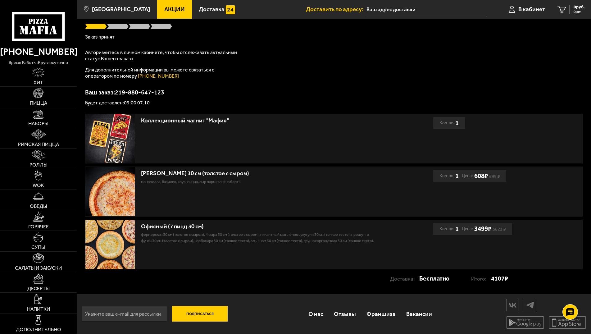
click at [264, 64] on div "Спасибо за Ваш заказ! Статус Вашего заказа Заказ принят Авторизуйтесь в личном …" at bounding box center [334, 51] width 498 height 109
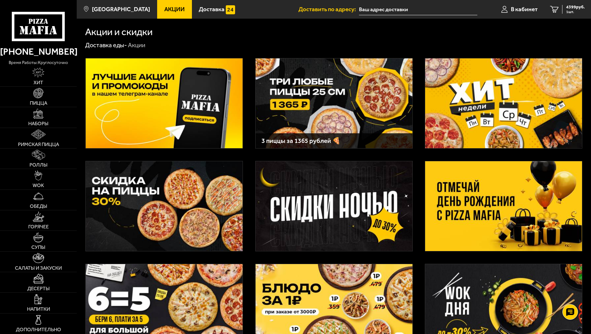
scroll to position [63, 0]
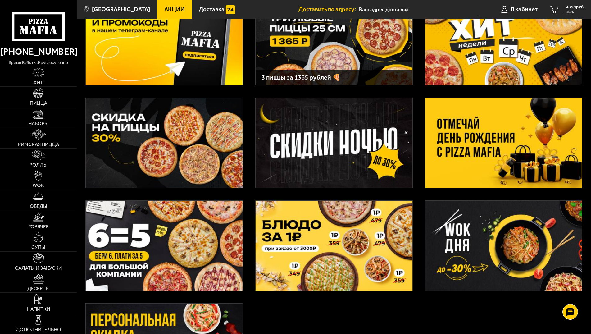
click at [459, 149] on img at bounding box center [503, 143] width 157 height 90
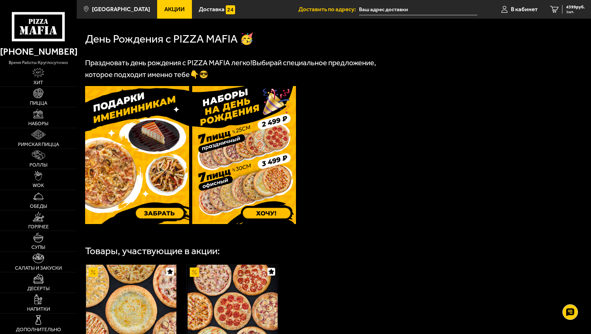
scroll to position [127, 0]
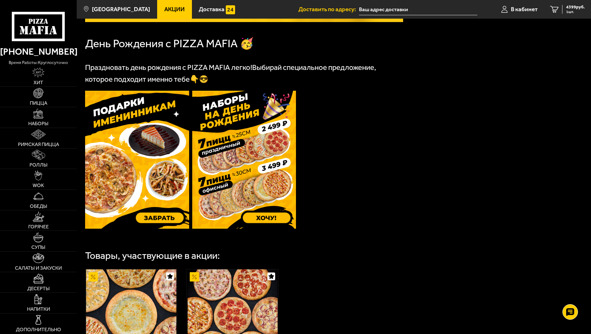
click at [159, 218] on img at bounding box center [137, 160] width 104 height 138
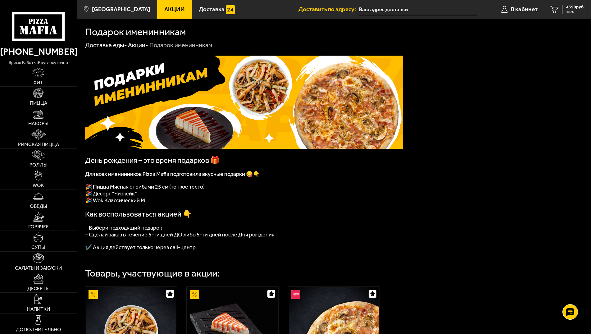
click at [165, 8] on span "Акции" at bounding box center [174, 9] width 21 height 6
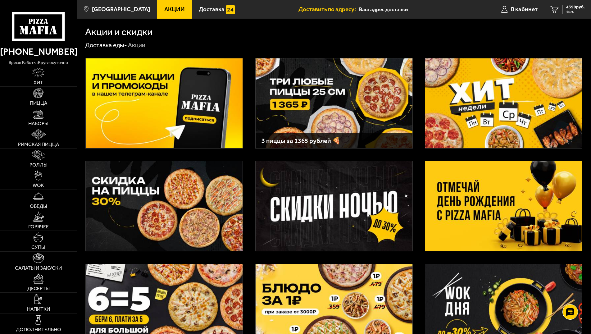
click at [141, 88] on img at bounding box center [164, 103] width 157 height 90
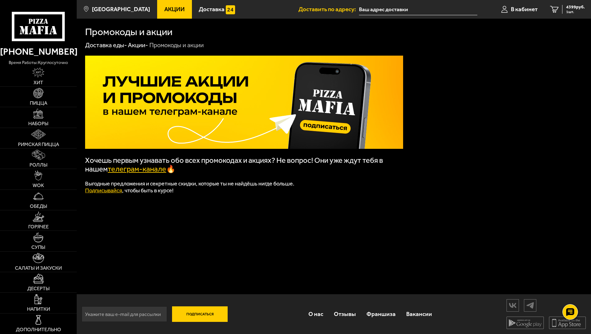
click at [172, 8] on span "Акции" at bounding box center [174, 9] width 21 height 6
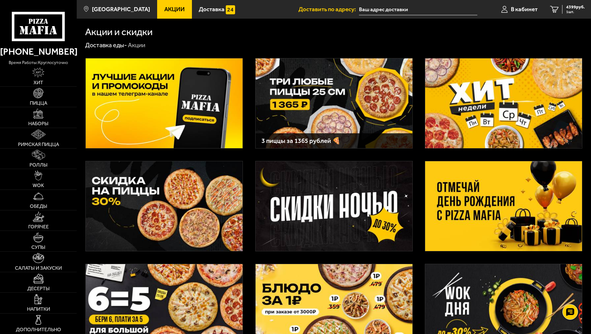
click at [170, 211] on img at bounding box center [164, 206] width 157 height 90
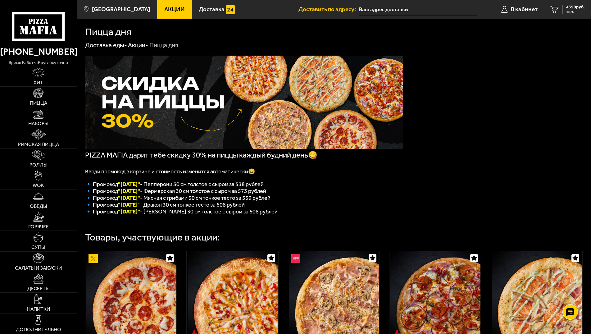
click at [164, 12] on span "Акции" at bounding box center [174, 9] width 21 height 6
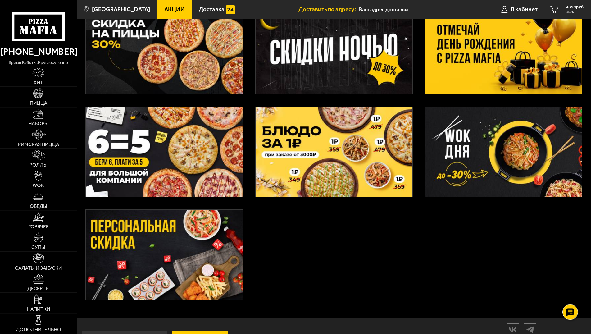
scroll to position [186, 0]
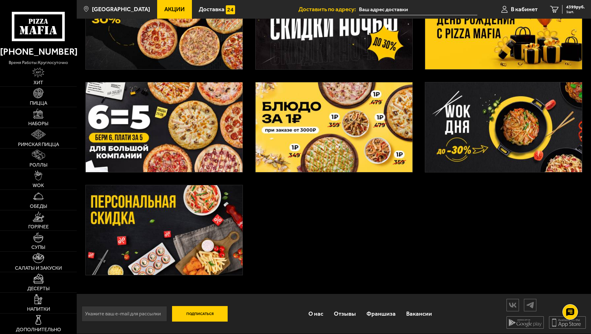
click at [462, 44] on img at bounding box center [503, 24] width 157 height 90
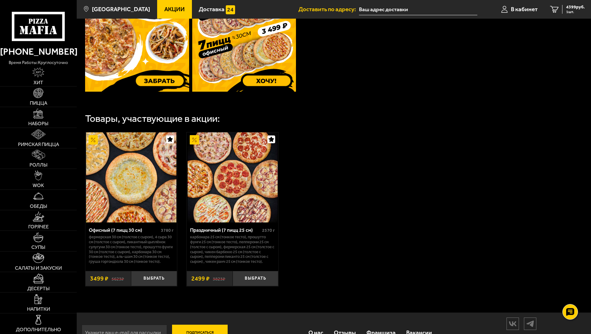
scroll to position [57, 0]
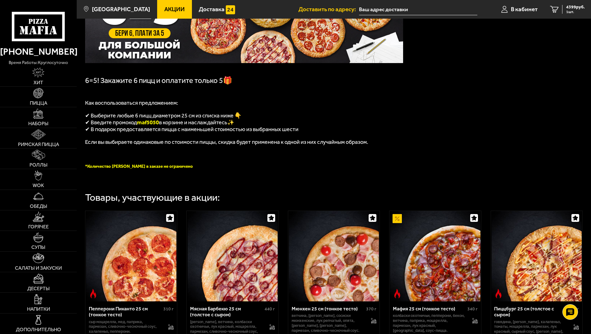
scroll to position [63, 0]
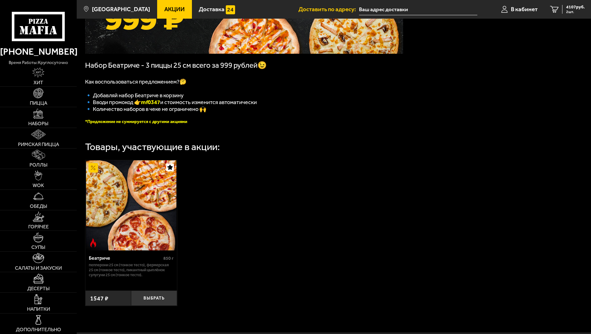
scroll to position [63, 0]
